Goal: Navigation & Orientation: Understand site structure

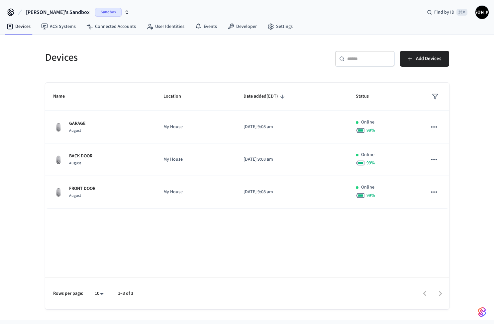
click at [95, 12] on span "Sandbox" at bounding box center [108, 12] width 27 height 9
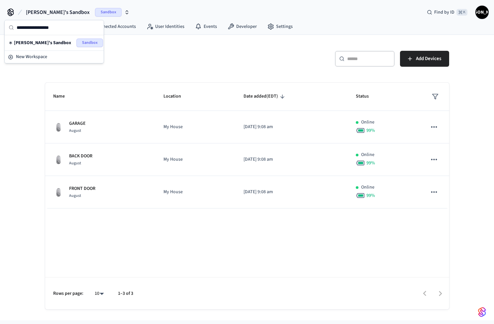
click at [95, 12] on span "Sandbox" at bounding box center [108, 12] width 27 height 9
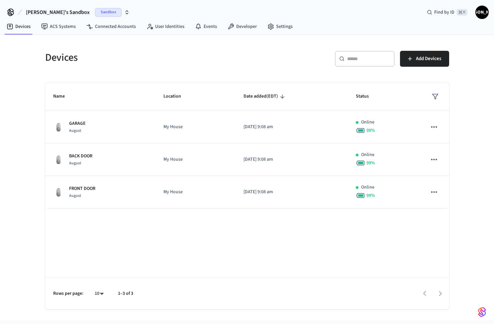
click at [479, 8] on span "[PERSON_NAME]" at bounding box center [482, 12] width 12 height 12
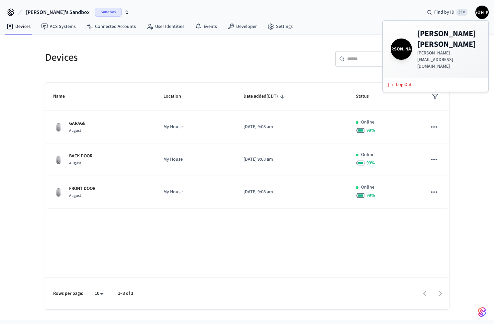
click at [13, 12] on icon at bounding box center [11, 14] width 6 height 4
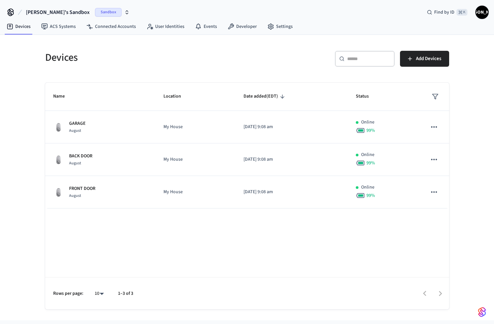
click at [95, 10] on span "Sandbox" at bounding box center [108, 12] width 27 height 9
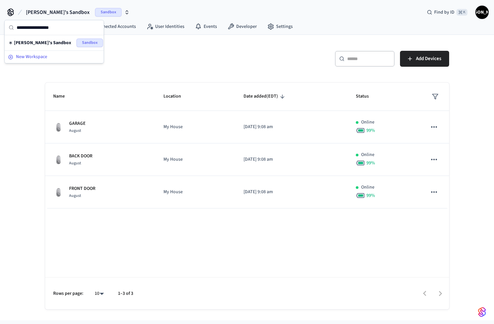
click at [38, 56] on span "New Workspace" at bounding box center [31, 57] width 31 height 7
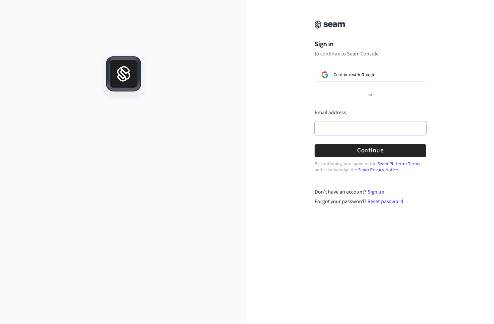
click at [345, 127] on input "Email address" at bounding box center [371, 128] width 112 height 14
click at [0, 324] on com-1password-button at bounding box center [0, 324] width 0 height 0
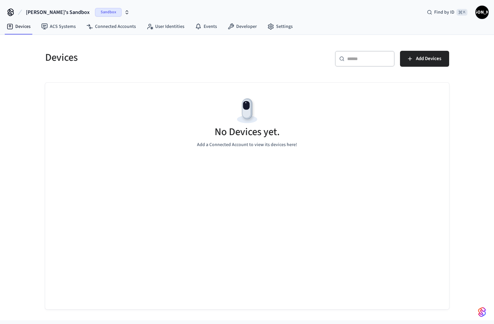
click at [95, 9] on span "Sandbox" at bounding box center [108, 12] width 27 height 9
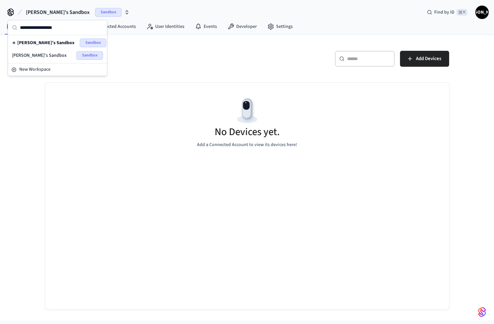
click at [38, 42] on span "James's Sandbox" at bounding box center [45, 43] width 57 height 7
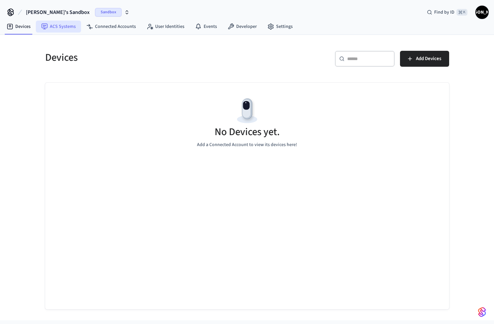
click at [53, 26] on link "ACS Systems" at bounding box center [58, 27] width 45 height 12
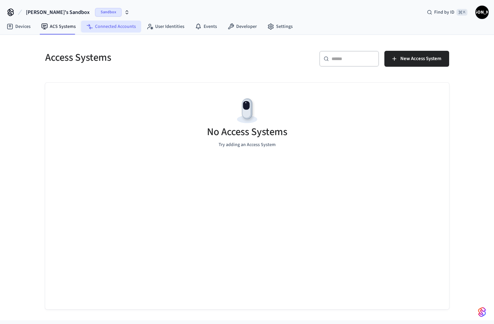
click at [112, 26] on link "Connected Accounts" at bounding box center [111, 27] width 60 height 12
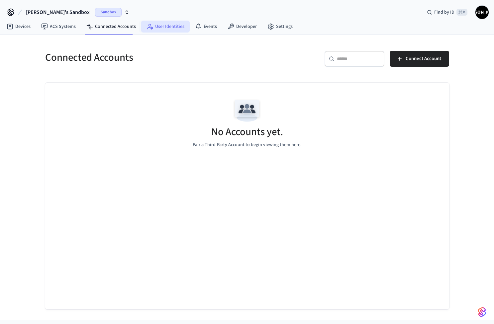
click at [172, 28] on link "User Identities" at bounding box center [165, 27] width 49 height 12
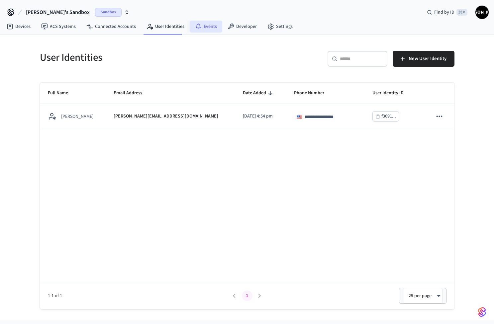
click at [207, 28] on link "Events" at bounding box center [206, 27] width 33 height 12
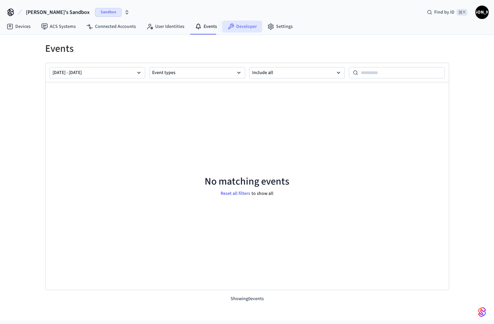
click at [235, 28] on link "Developer" at bounding box center [242, 27] width 40 height 12
